Goal: Use online tool/utility: Utilize a website feature to perform a specific function

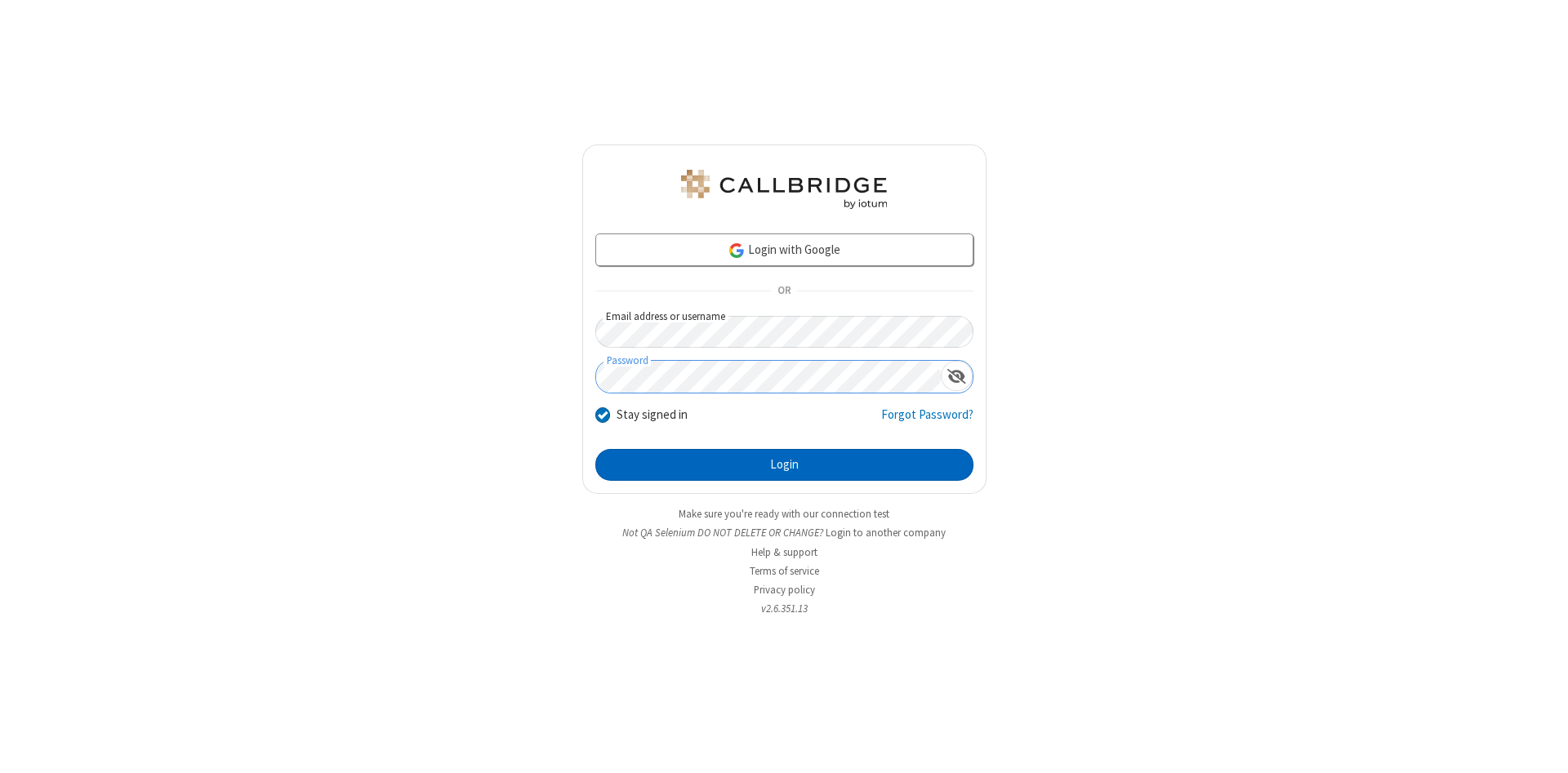
click at [784, 465] on button "Login" at bounding box center [785, 465] width 378 height 33
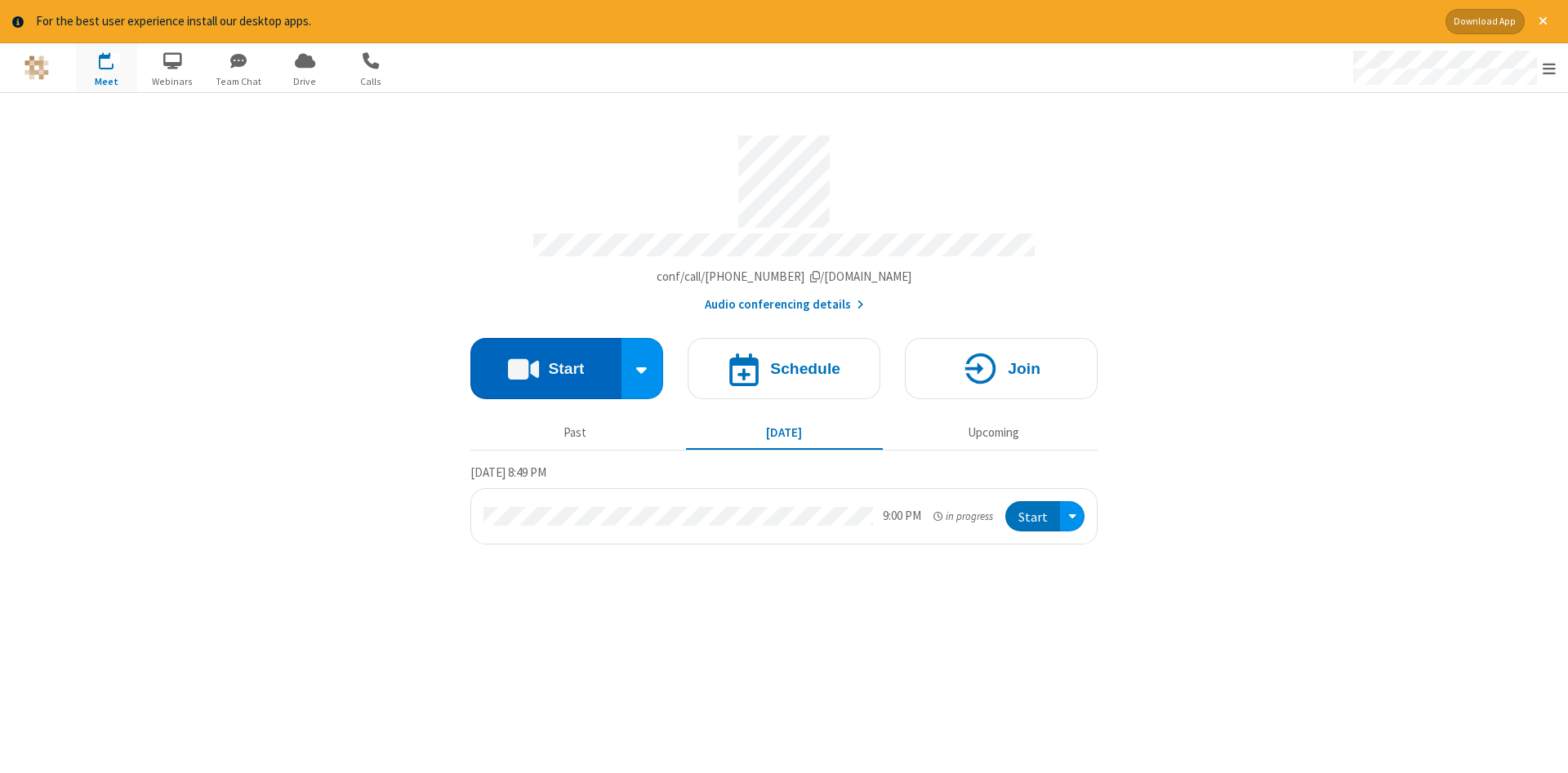
click at [546, 363] on button "Start" at bounding box center [546, 368] width 152 height 61
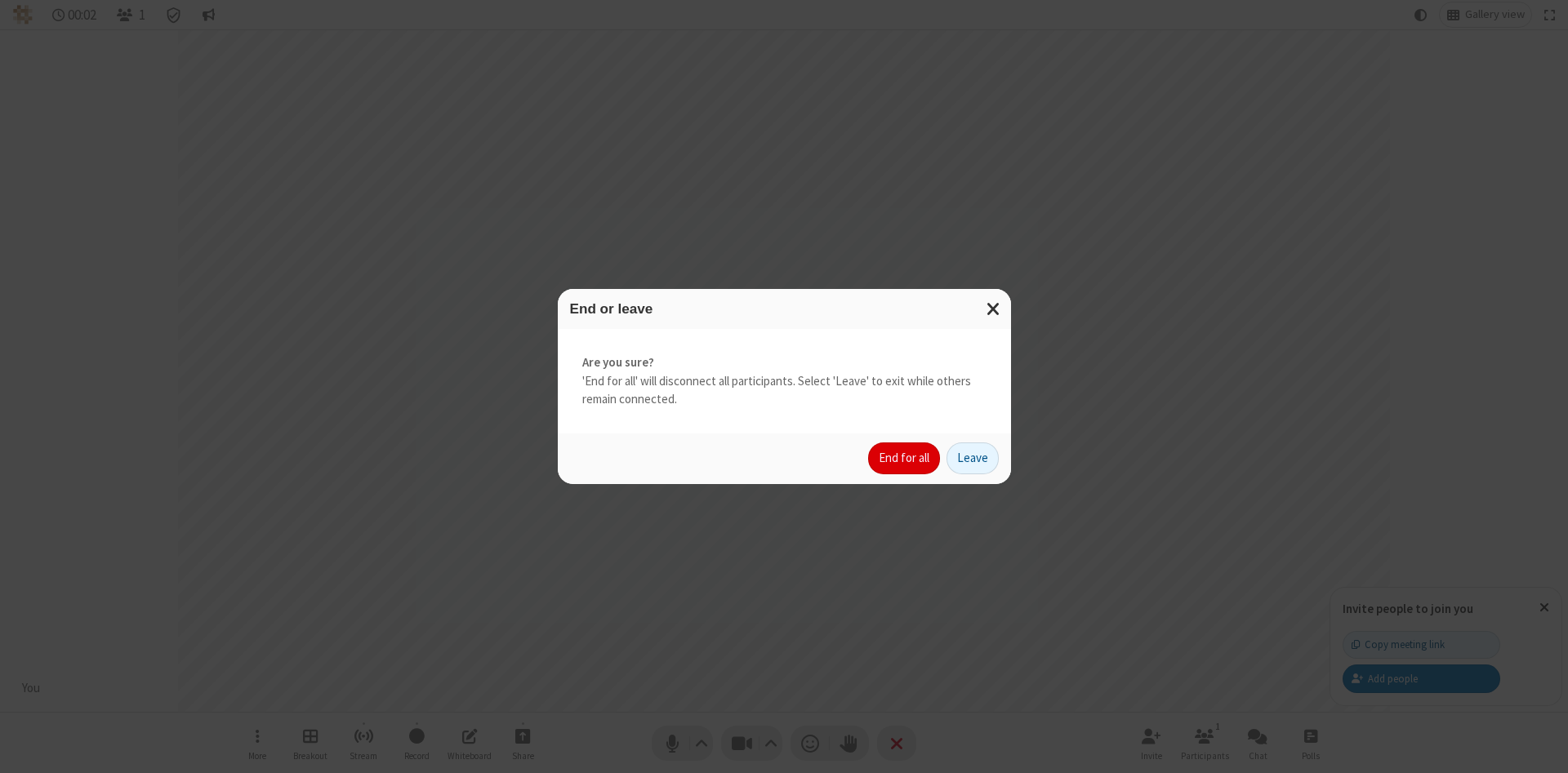
click at [905, 458] on button "End for all" at bounding box center [904, 459] width 71 height 33
